Goal: Navigation & Orientation: Find specific page/section

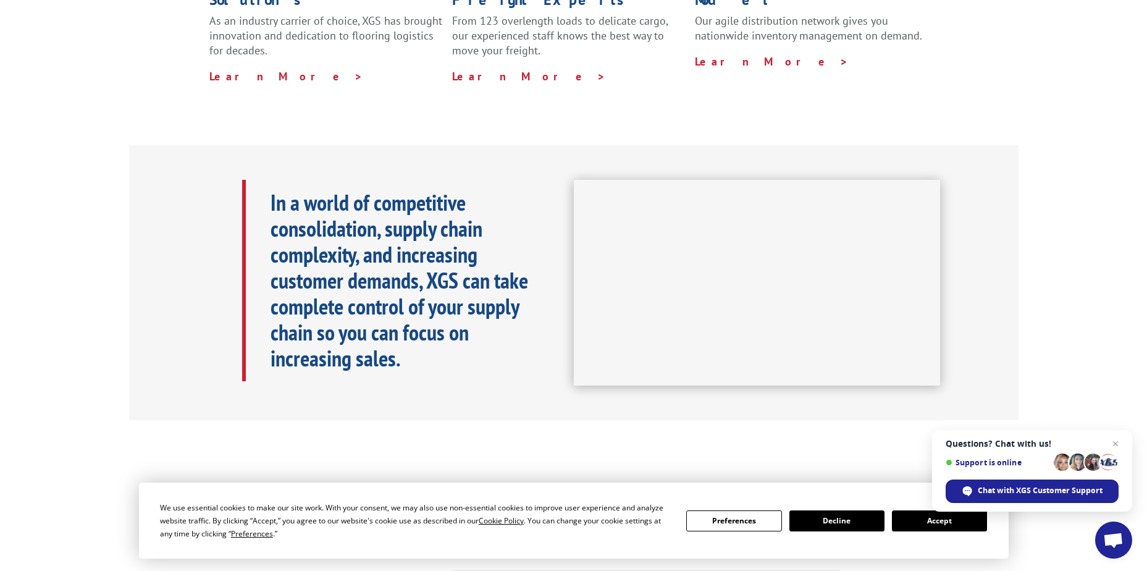
scroll to position [494, 0]
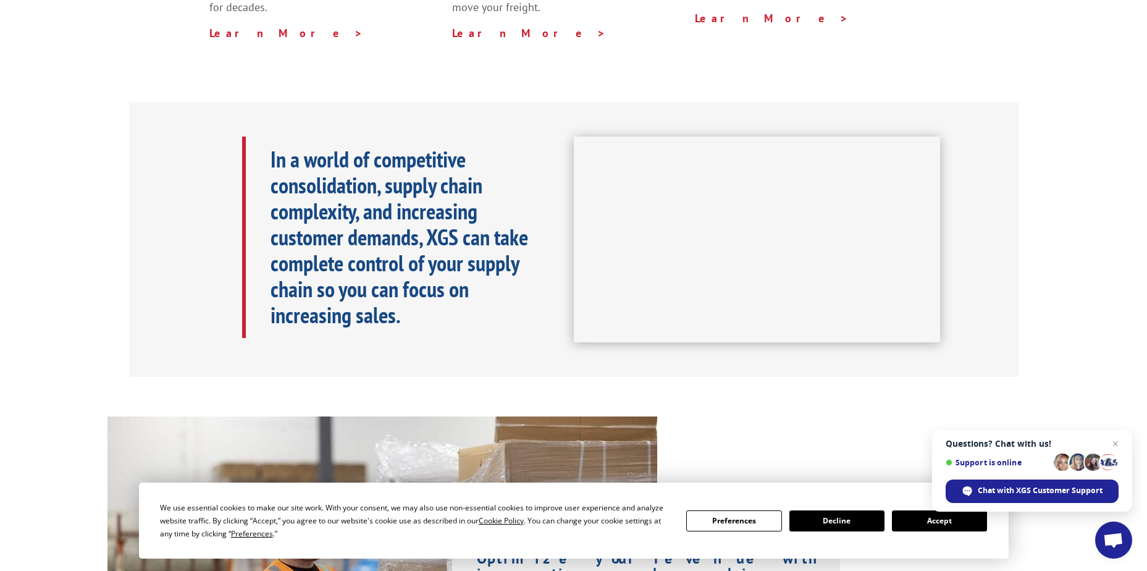
click at [1110, 445] on span "Close chat" at bounding box center [1115, 443] width 15 height 15
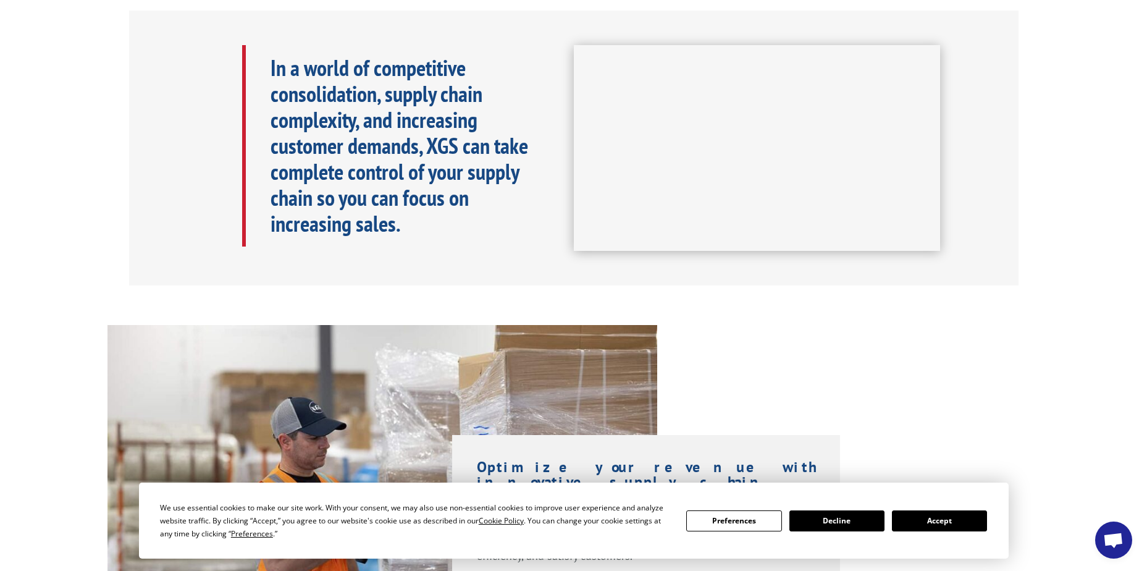
scroll to position [865, 0]
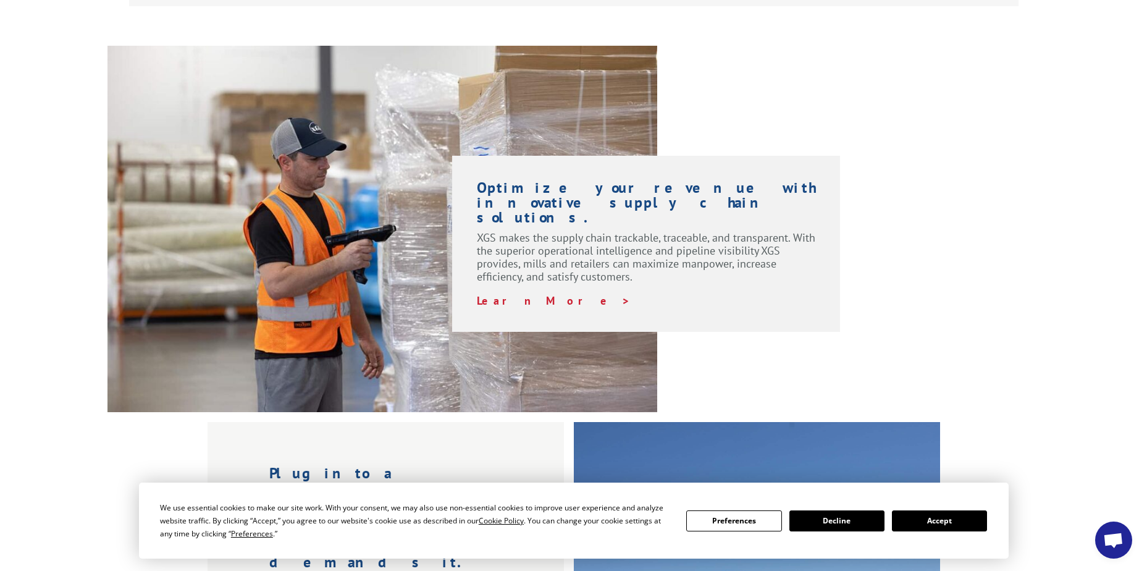
click at [916, 514] on button "Accept" at bounding box center [939, 520] width 95 height 21
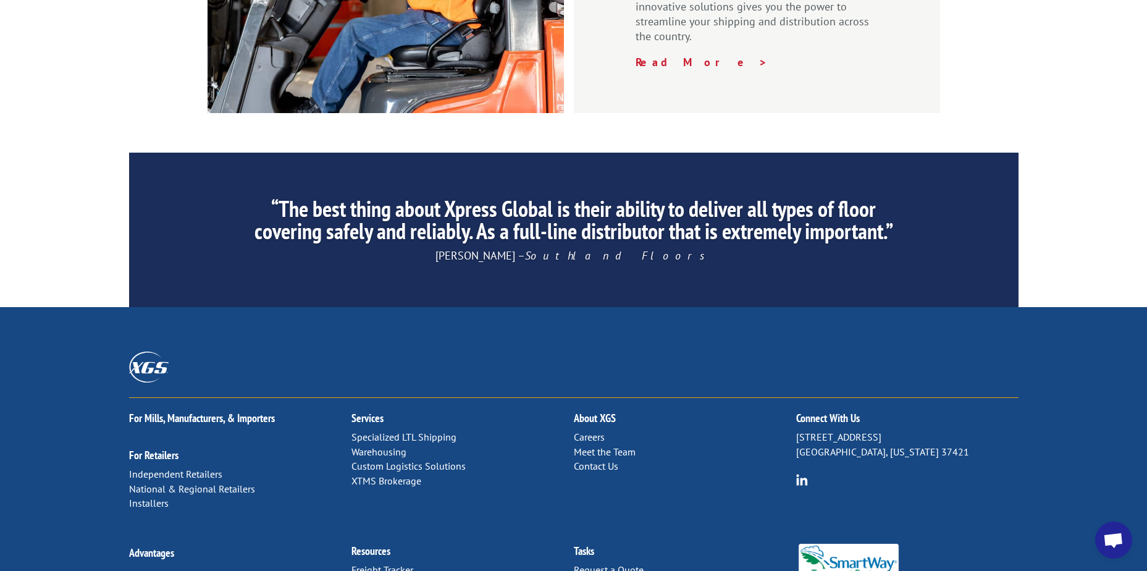
scroll to position [1853, 0]
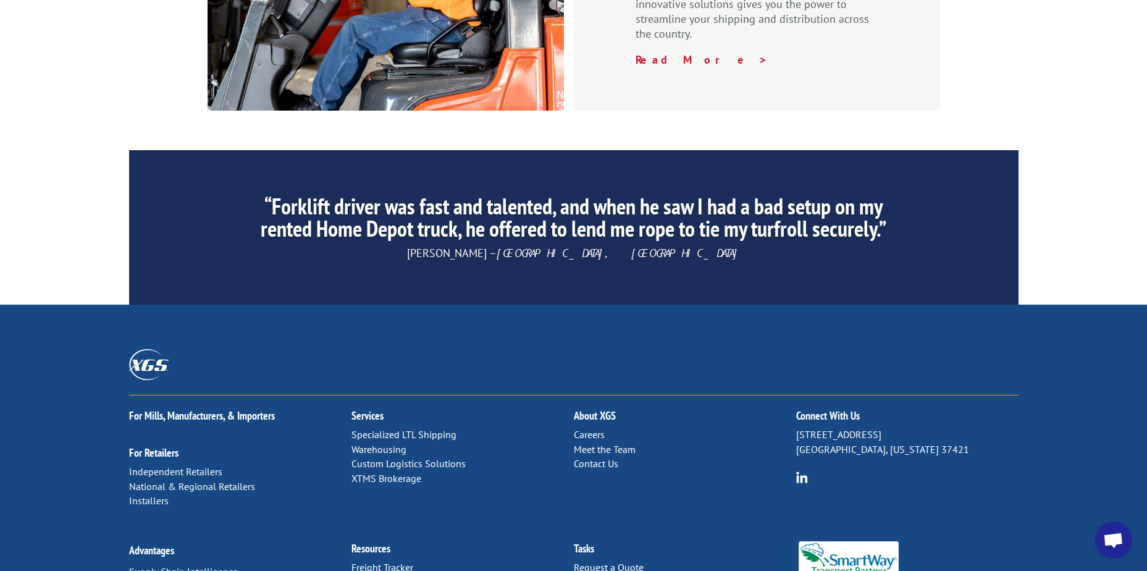
click at [404, 570] on link "Distribution Map" at bounding box center [386, 582] width 70 height 12
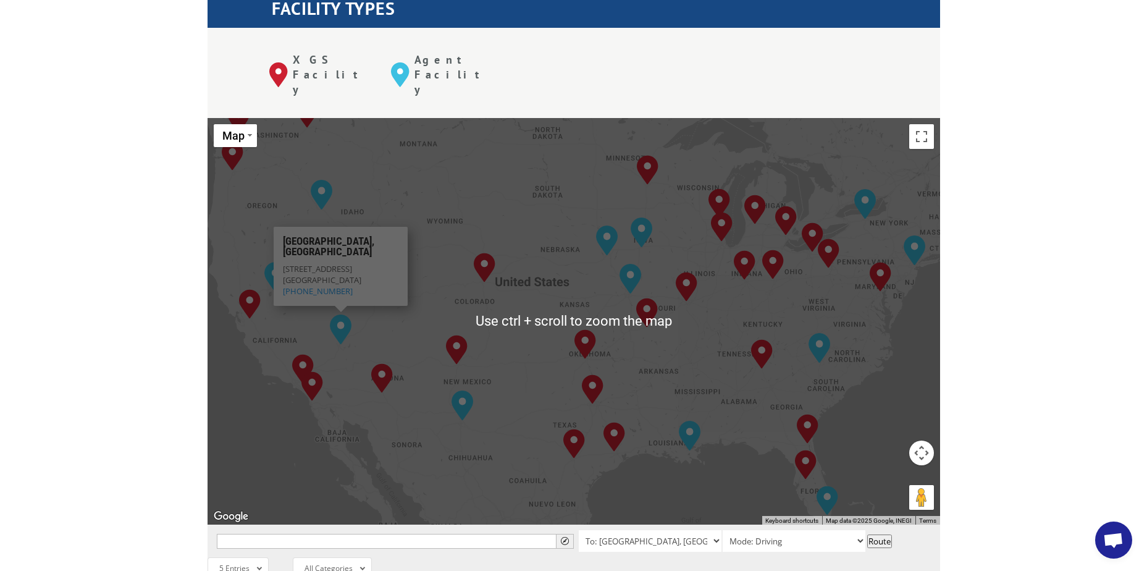
click at [295, 328] on div "[GEOGRAPHIC_DATA], [GEOGRAPHIC_DATA] [GEOGRAPHIC_DATA], [GEOGRAPHIC_DATA] [GEOG…" at bounding box center [573, 321] width 732 height 406
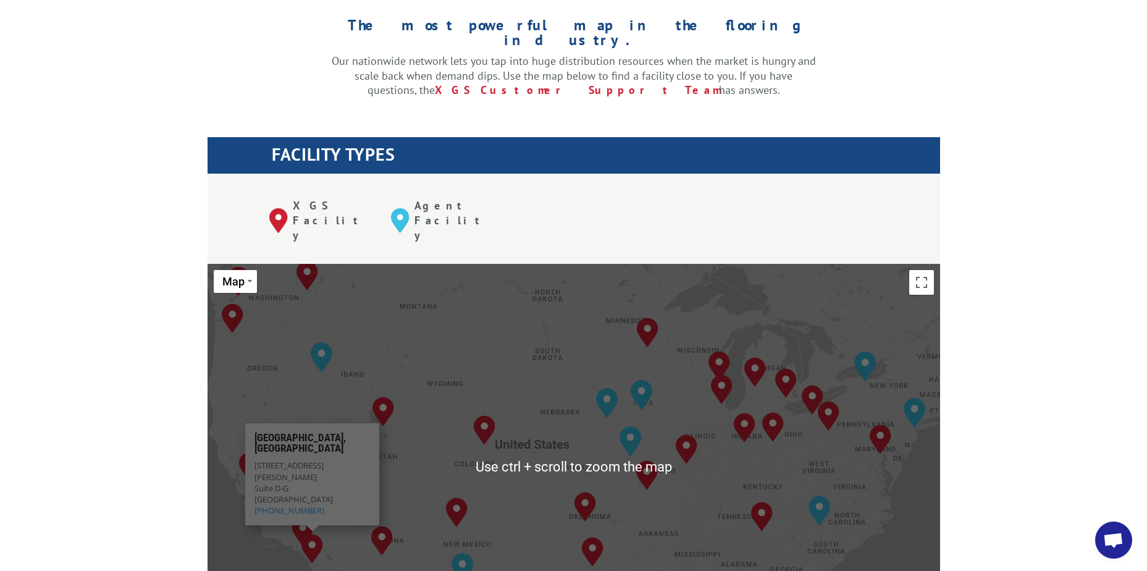
scroll to position [494, 0]
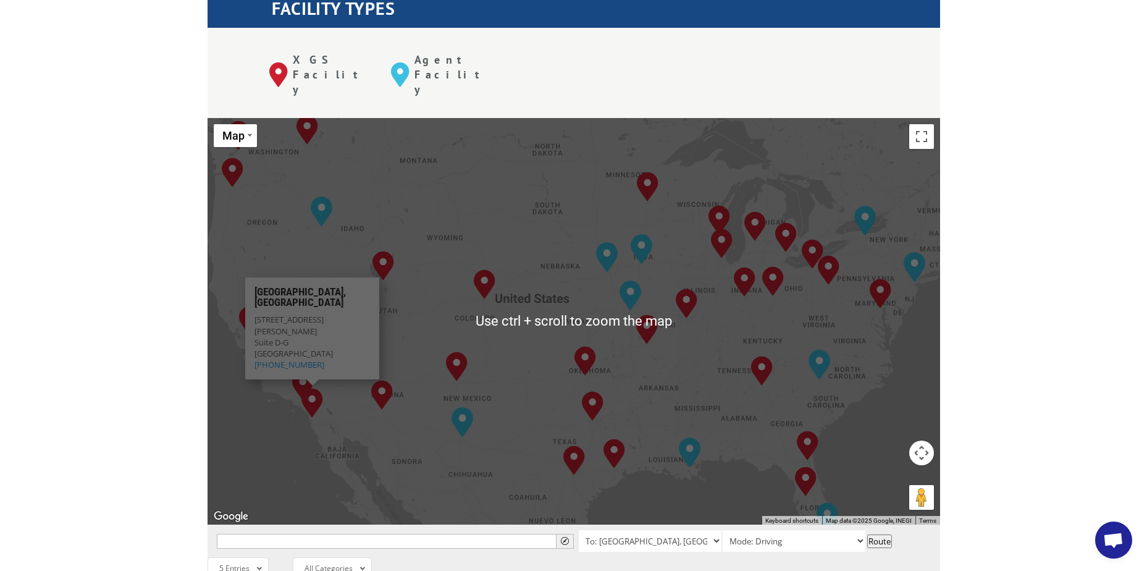
click at [342, 377] on div "[GEOGRAPHIC_DATA], [GEOGRAPHIC_DATA] [GEOGRAPHIC_DATA], [GEOGRAPHIC_DATA] [GEOG…" at bounding box center [573, 321] width 732 height 406
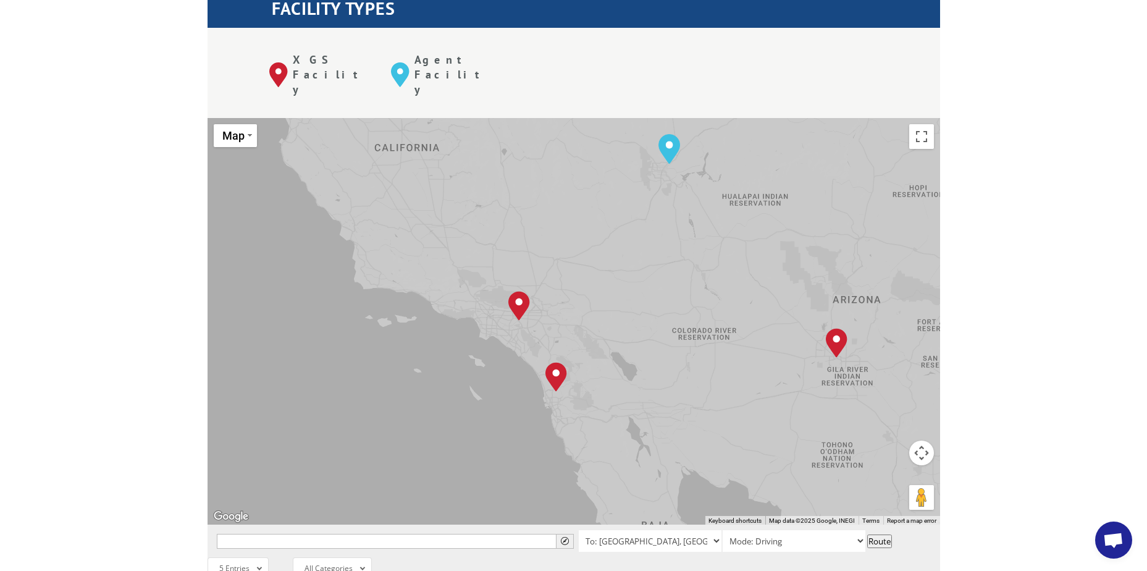
drag, startPoint x: 327, startPoint y: 313, endPoint x: 661, endPoint y: 348, distance: 336.5
click at [661, 348] on div "[GEOGRAPHIC_DATA], [GEOGRAPHIC_DATA] [GEOGRAPHIC_DATA], [GEOGRAPHIC_DATA] [GEOG…" at bounding box center [573, 321] width 732 height 406
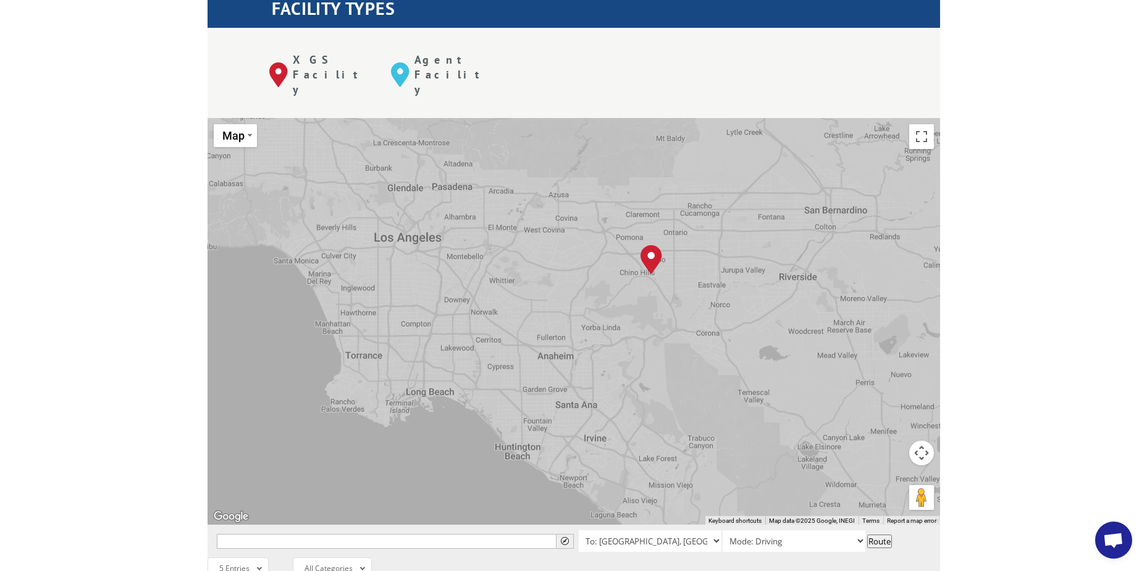
drag, startPoint x: 635, startPoint y: 202, endPoint x: 692, endPoint y: 305, distance: 117.7
click at [689, 314] on div "[GEOGRAPHIC_DATA], [GEOGRAPHIC_DATA] [GEOGRAPHIC_DATA], [GEOGRAPHIC_DATA] [GEOG…" at bounding box center [573, 321] width 732 height 406
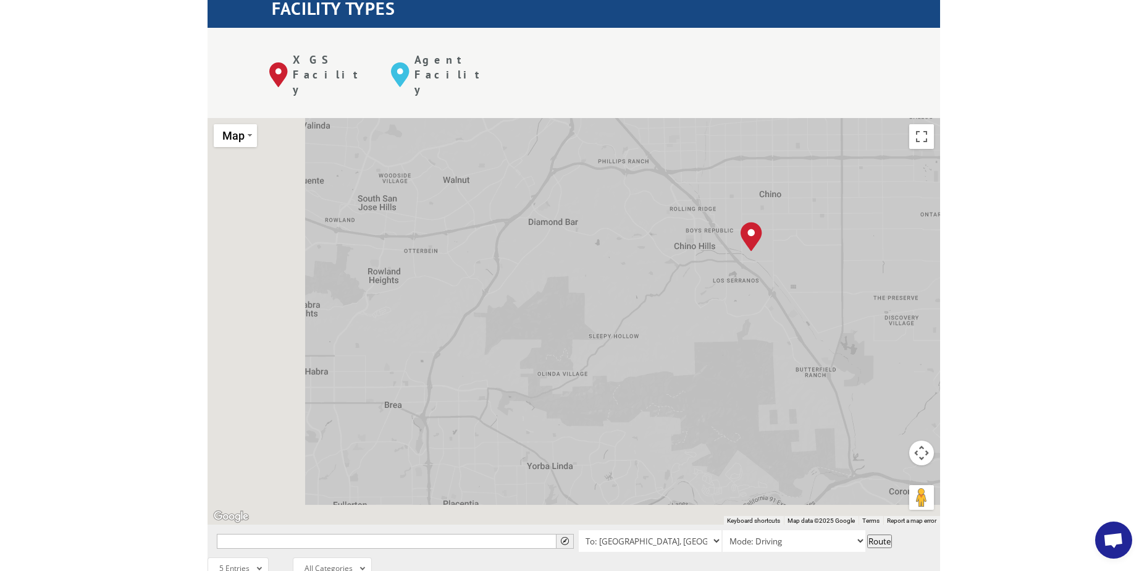
drag, startPoint x: 495, startPoint y: 303, endPoint x: 852, endPoint y: 233, distance: 364.4
click at [855, 233] on div "[GEOGRAPHIC_DATA], [GEOGRAPHIC_DATA] [GEOGRAPHIC_DATA], [GEOGRAPHIC_DATA] [GEOG…" at bounding box center [573, 321] width 732 height 406
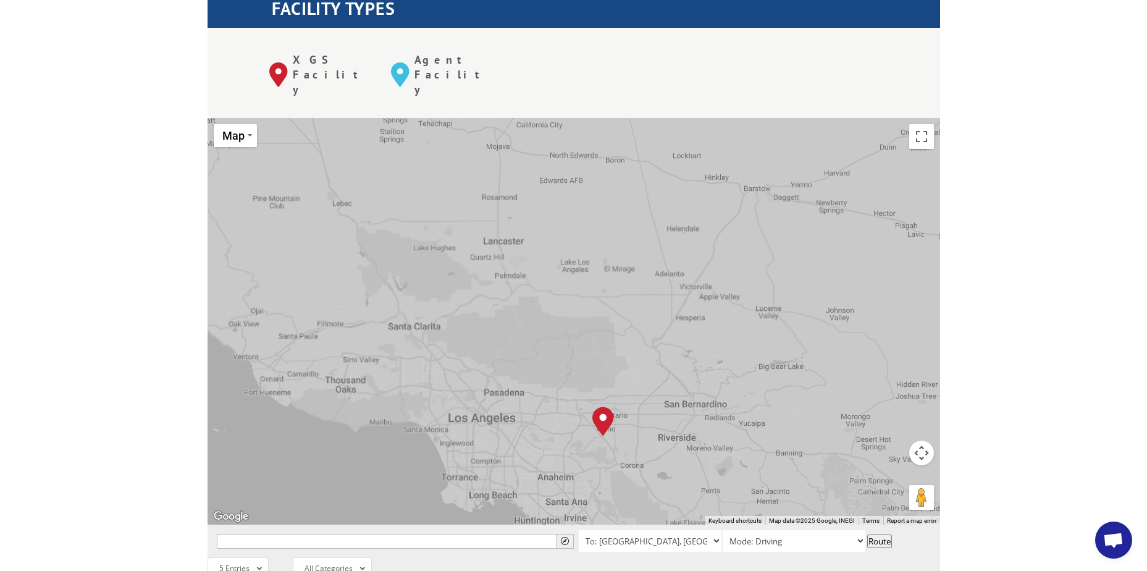
drag, startPoint x: 659, startPoint y: 325, endPoint x: 541, endPoint y: 450, distance: 171.6
click at [541, 450] on div "[GEOGRAPHIC_DATA], [GEOGRAPHIC_DATA] [GEOGRAPHIC_DATA], [GEOGRAPHIC_DATA] [GEOG…" at bounding box center [573, 321] width 732 height 406
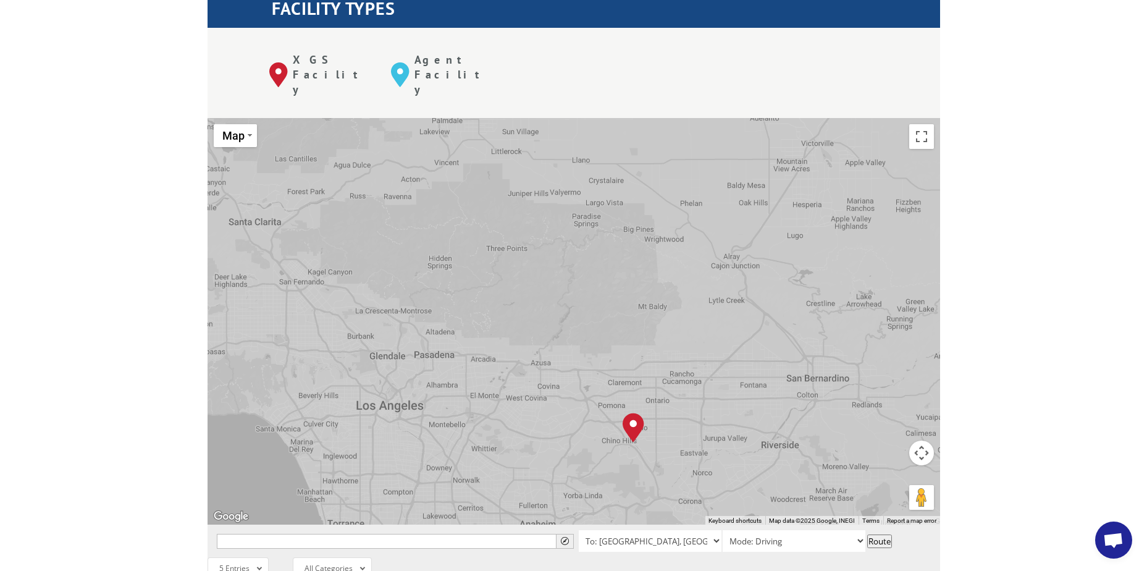
click at [564, 394] on div "[GEOGRAPHIC_DATA], [GEOGRAPHIC_DATA] [GEOGRAPHIC_DATA], [GEOGRAPHIC_DATA] [GEOG…" at bounding box center [573, 321] width 732 height 406
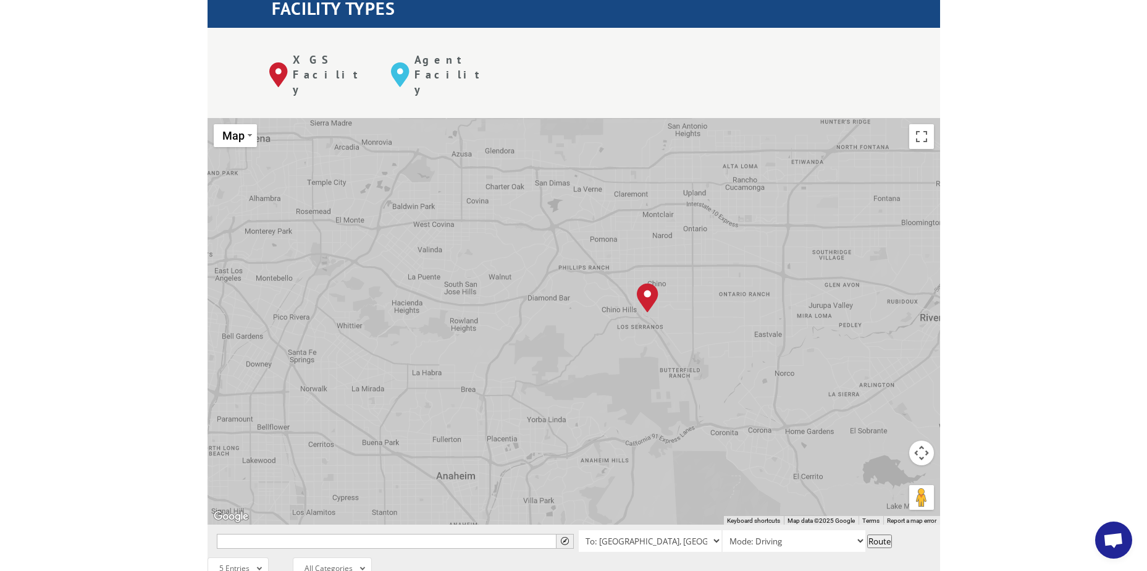
drag, startPoint x: 597, startPoint y: 412, endPoint x: 556, endPoint y: 292, distance: 126.9
click at [556, 293] on div "[GEOGRAPHIC_DATA], [GEOGRAPHIC_DATA] [GEOGRAPHIC_DATA], [GEOGRAPHIC_DATA] [GEOG…" at bounding box center [573, 321] width 732 height 406
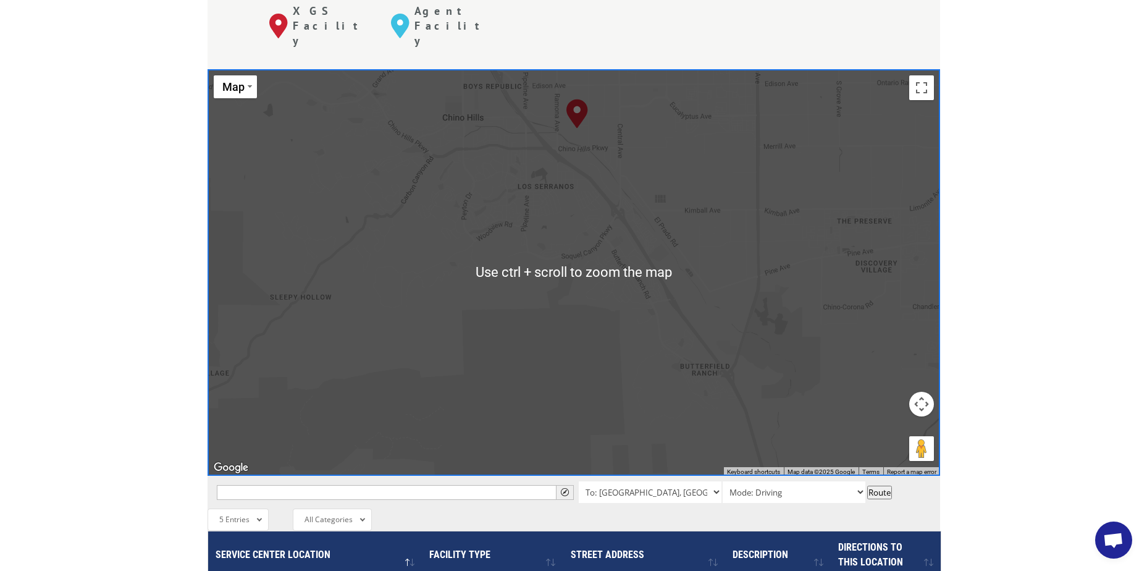
scroll to position [556, 0]
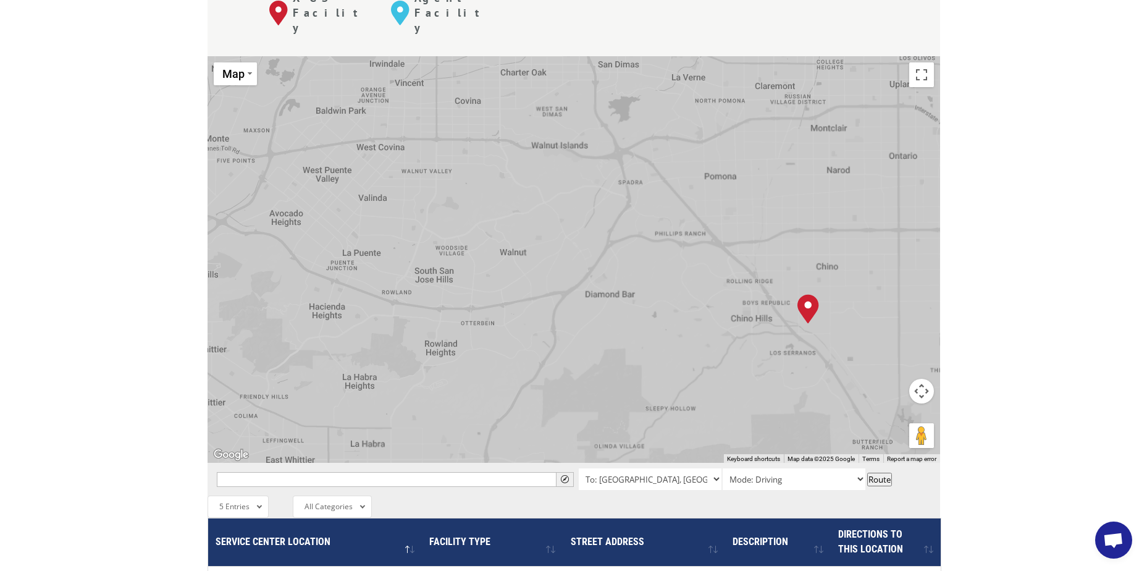
drag, startPoint x: 467, startPoint y: 171, endPoint x: 766, endPoint y: 312, distance: 330.9
click at [766, 312] on div "[GEOGRAPHIC_DATA], [GEOGRAPHIC_DATA] [GEOGRAPHIC_DATA], [GEOGRAPHIC_DATA] [GEOG…" at bounding box center [573, 259] width 732 height 406
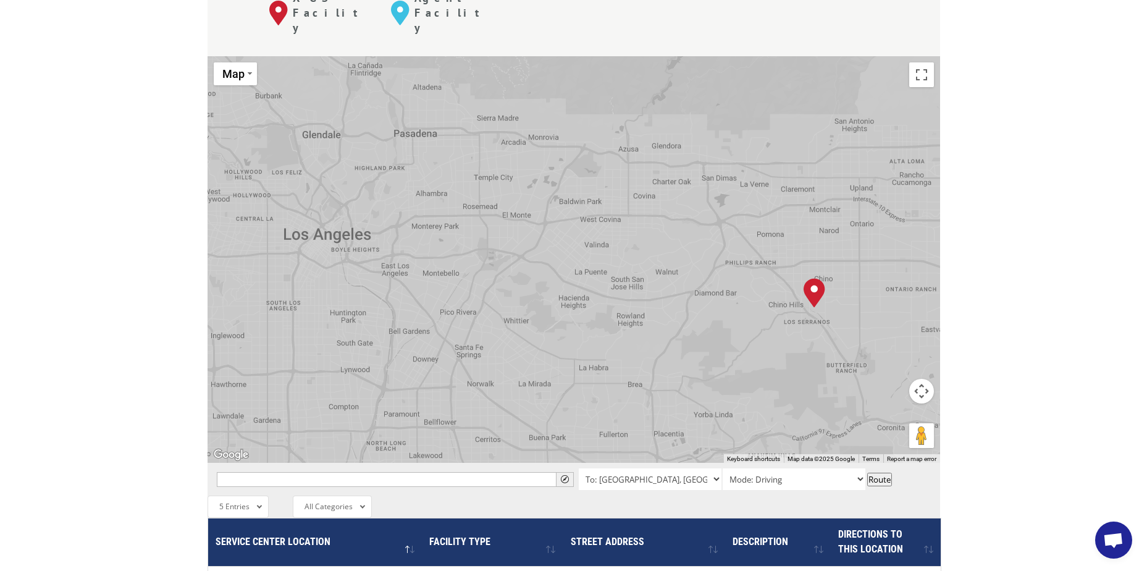
drag, startPoint x: 755, startPoint y: 334, endPoint x: 782, endPoint y: 284, distance: 56.6
click at [782, 284] on div "[GEOGRAPHIC_DATA], [GEOGRAPHIC_DATA] [GEOGRAPHIC_DATA], [GEOGRAPHIC_DATA] [GEOG…" at bounding box center [573, 259] width 732 height 406
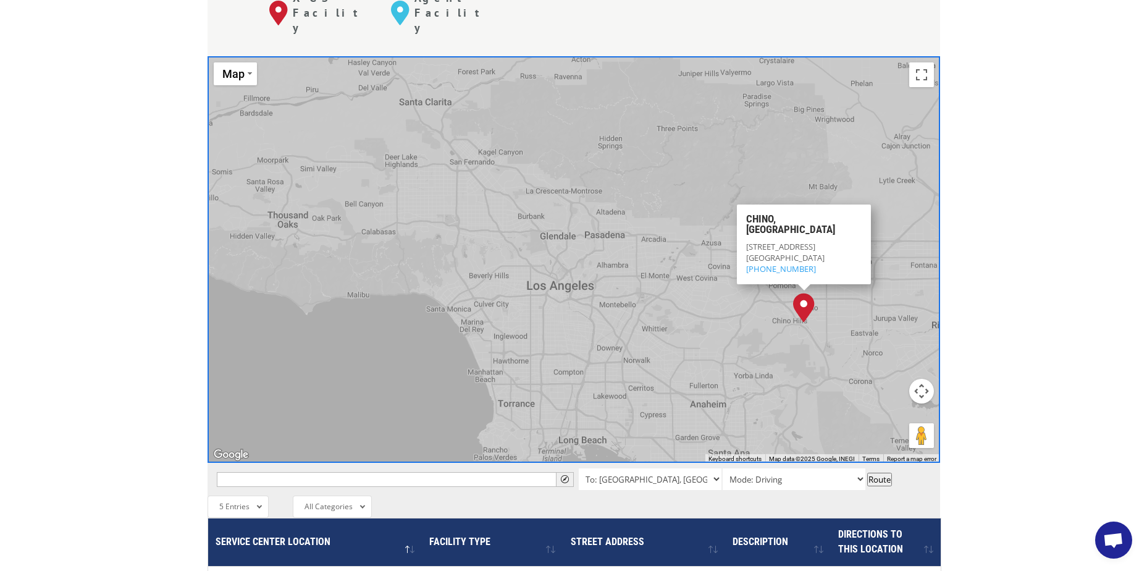
click at [1071, 178] on div "The most powerful map in the flooring industry. Our nationwide network lets you…" at bounding box center [573, 361] width 1147 height 1180
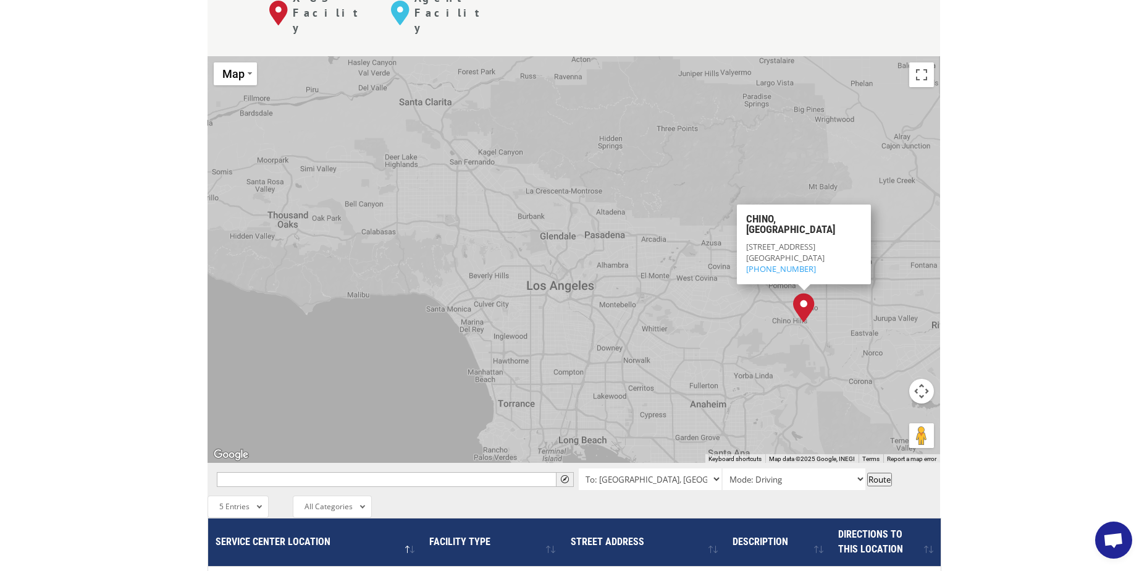
click at [1036, 322] on div "The most powerful map in the flooring industry. Our nationwide network lets you…" at bounding box center [573, 361] width 1147 height 1180
